Goal: Transaction & Acquisition: Purchase product/service

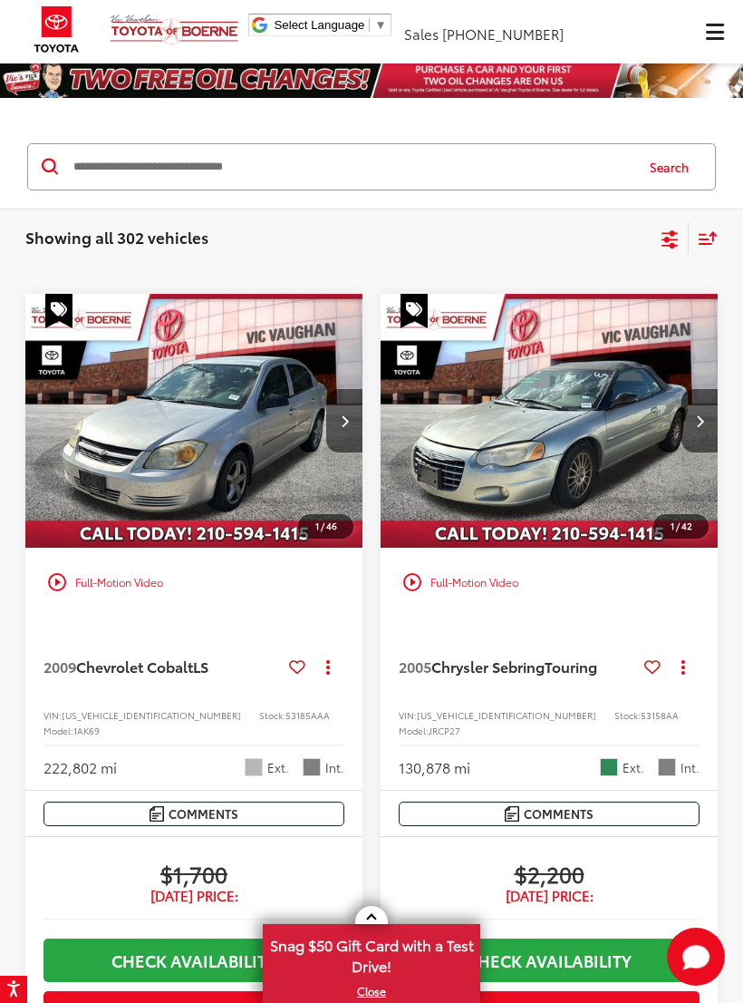
click at [714, 32] on span "Click to show site navigation" at bounding box center [715, 32] width 18 height 1
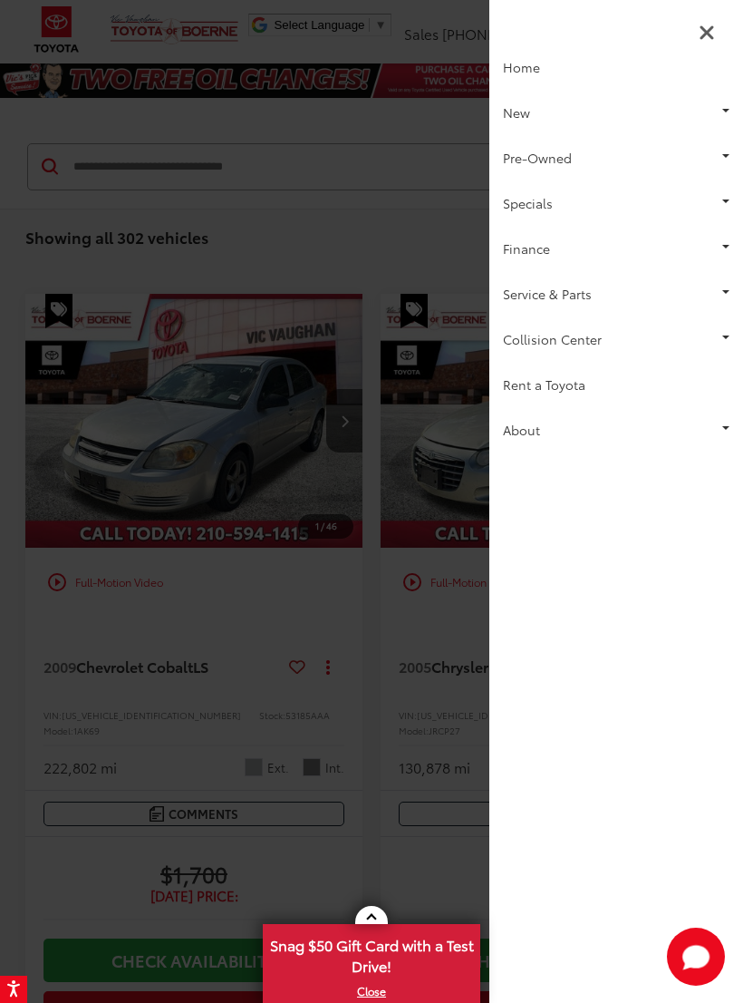
click at [516, 153] on link "Pre-Owned" at bounding box center [617, 157] width 254 height 45
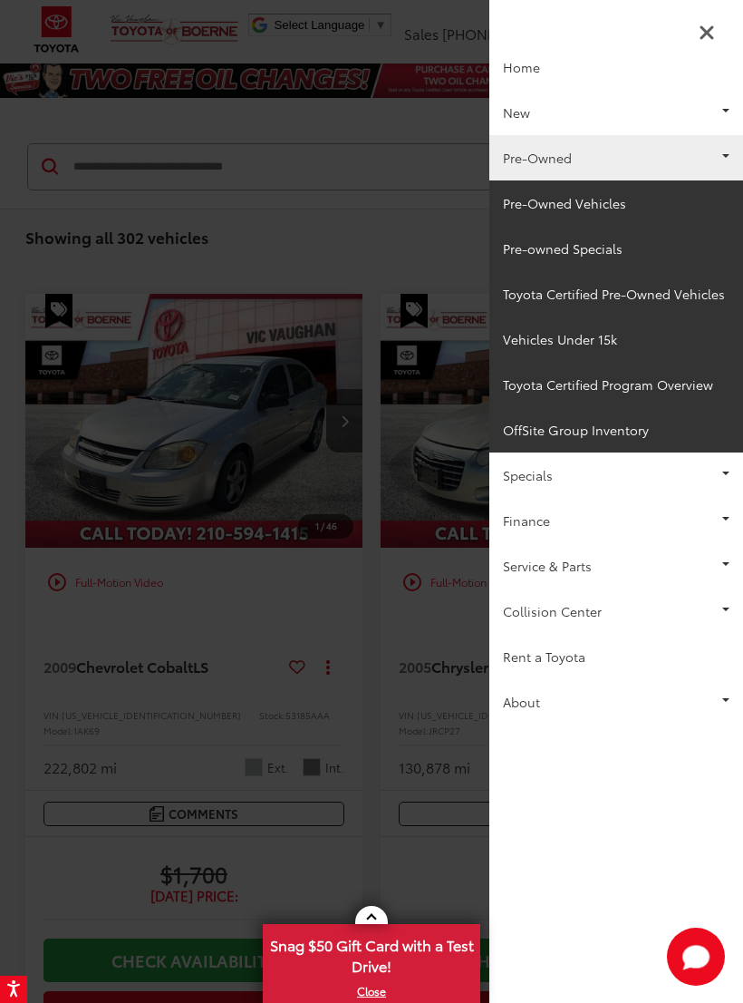
click at [530, 296] on link "Toyota Certified Pre-Owned Vehicles" at bounding box center [617, 293] width 254 height 45
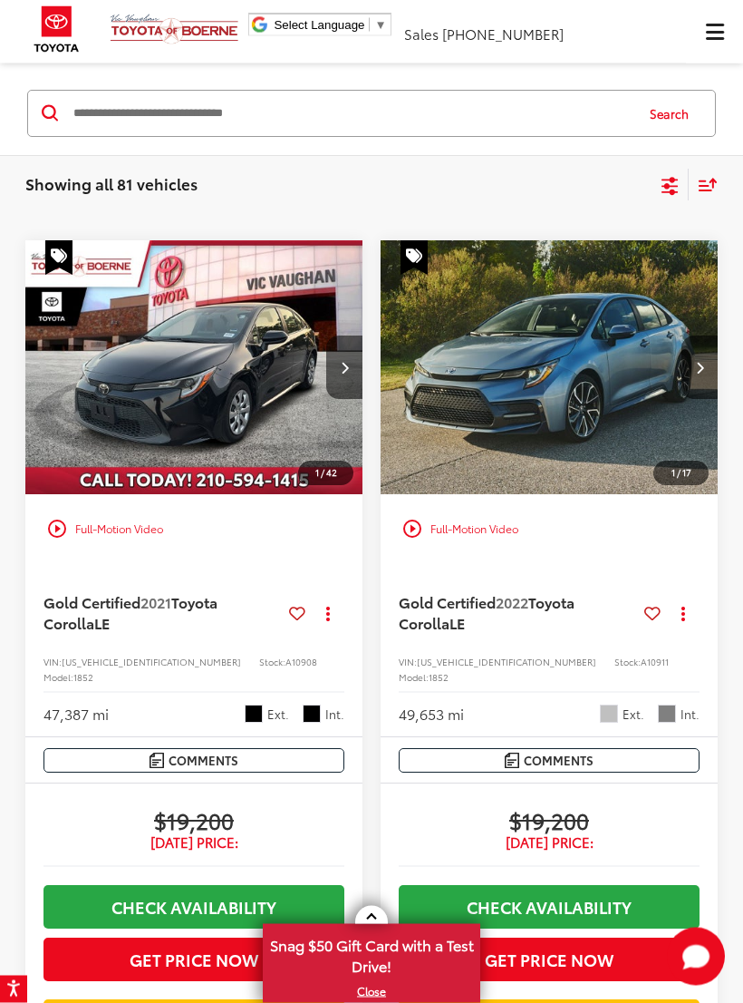
scroll to position [19, 0]
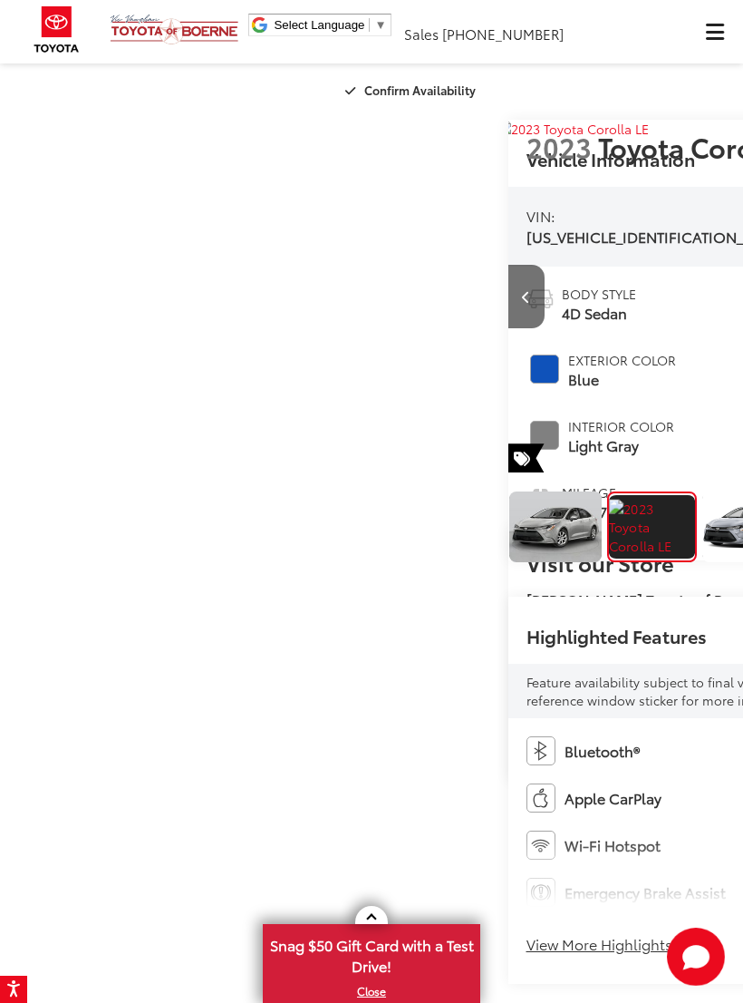
scroll to position [0, 743]
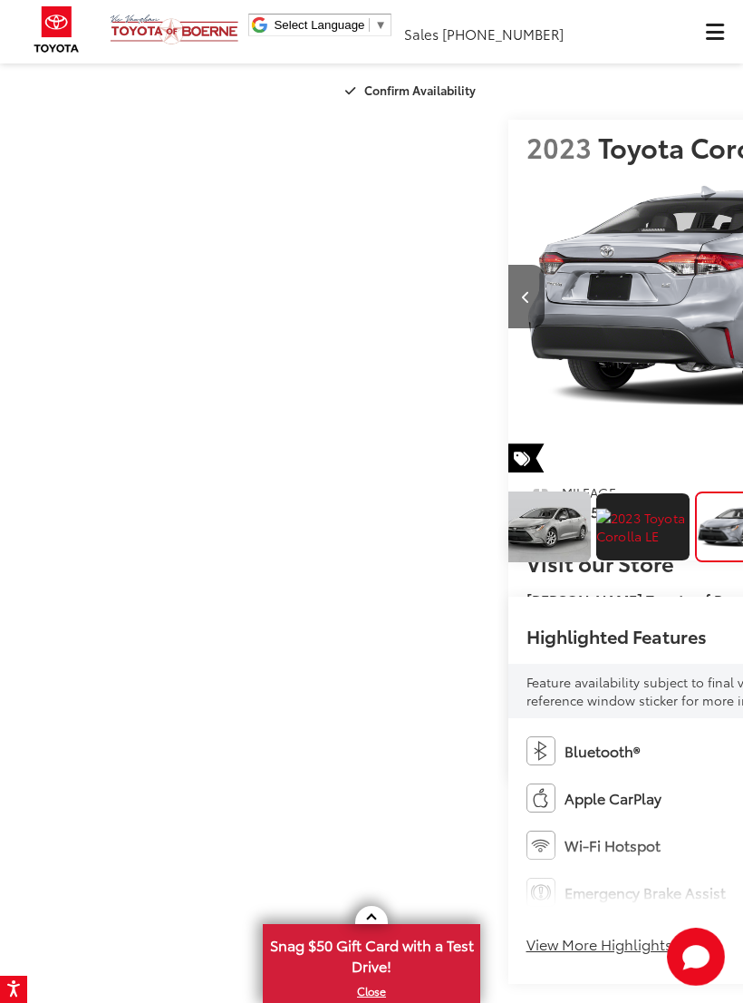
scroll to position [0, 1487]
